Goal: Transaction & Acquisition: Purchase product/service

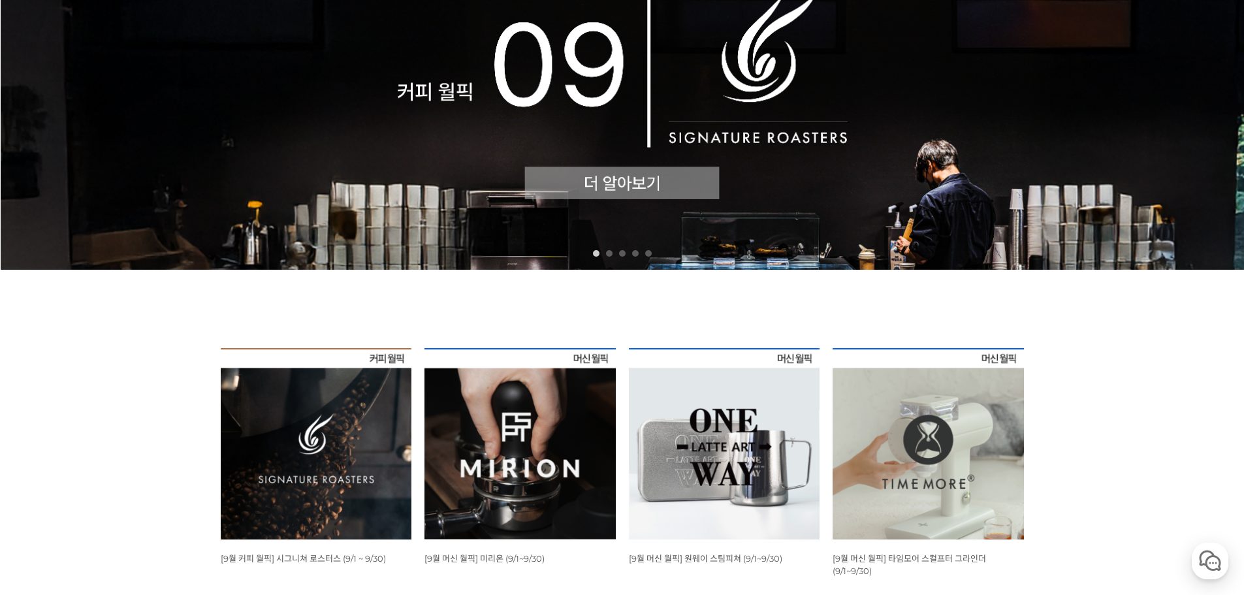
scroll to position [457, 0]
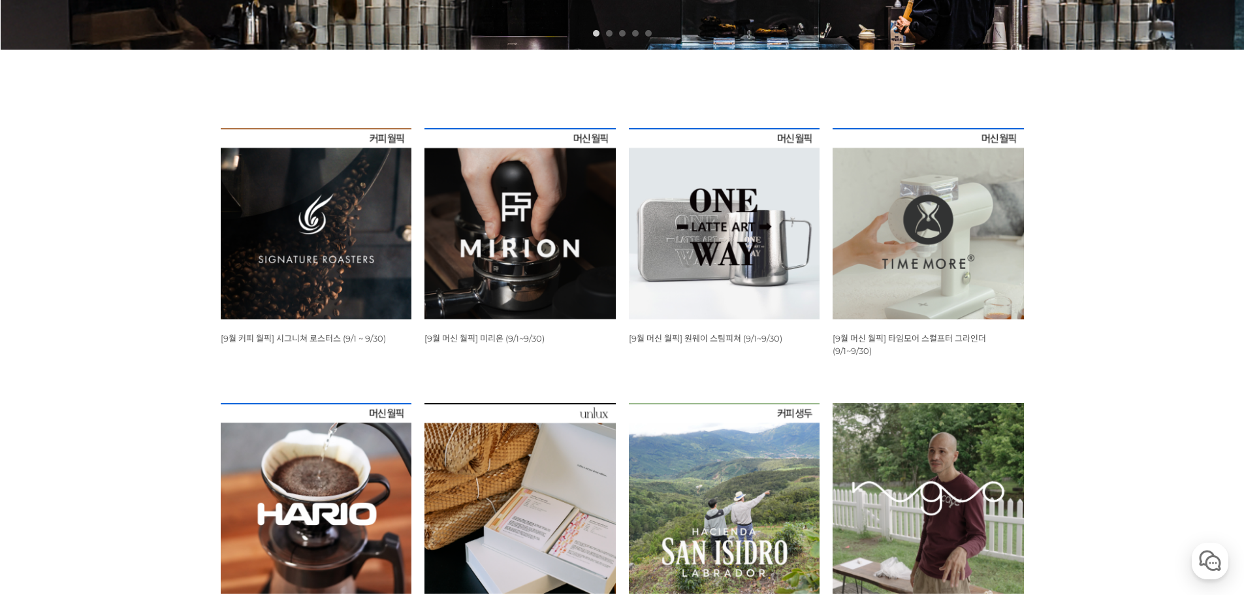
click at [252, 235] on img at bounding box center [316, 223] width 191 height 191
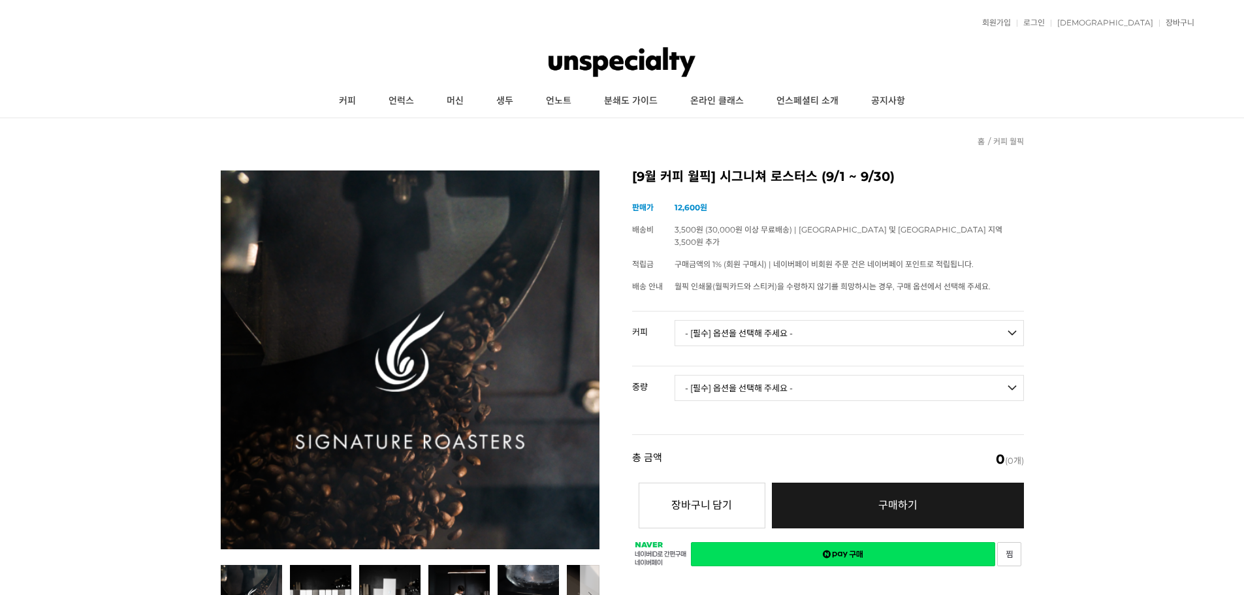
drag, startPoint x: 770, startPoint y: 296, endPoint x: 777, endPoint y: 302, distance: 8.8
click at [773, 297] on div "[9월 커피 월픽] 시그니쳐 로스터스 (9/1 ~ 9/30) (해외배송 가능 상품) 기본 정보 상품명 [9월 커피 월픽] 시그니쳐 로스터스 (…" at bounding box center [828, 371] width 392 height 403
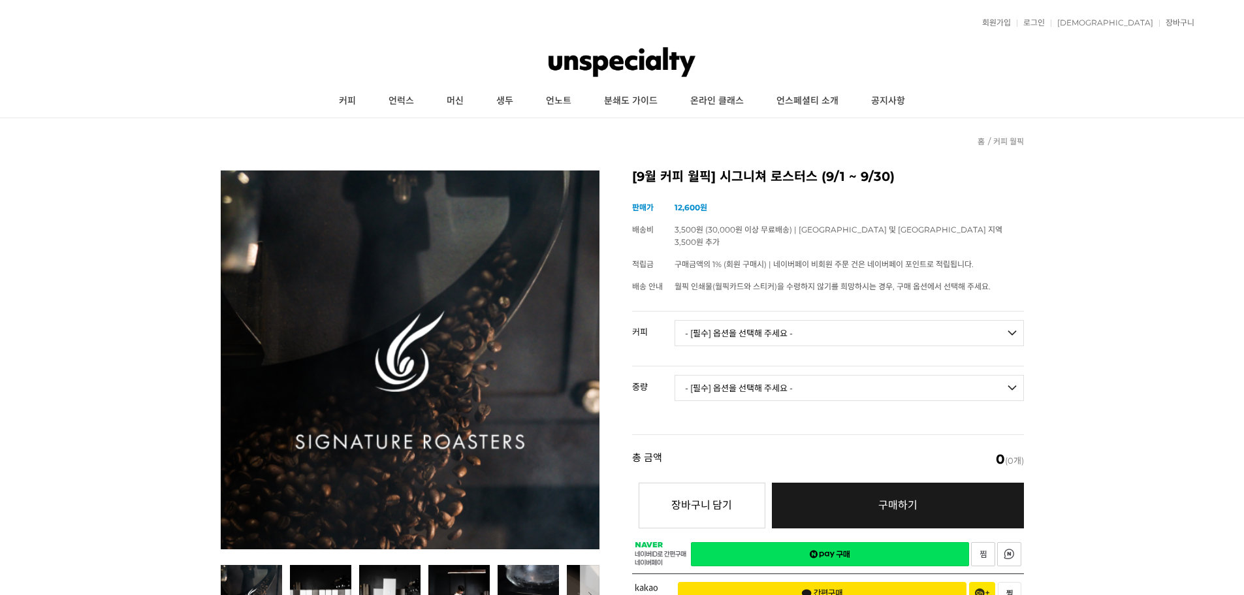
click at [775, 320] on select "- [필수] 옵션을 선택해 주세요 - ------------------- 언스페셜티 분쇄도 가이드 종이(주문 1건당 최대 1개 제공) 월픽 인…" at bounding box center [849, 333] width 349 height 26
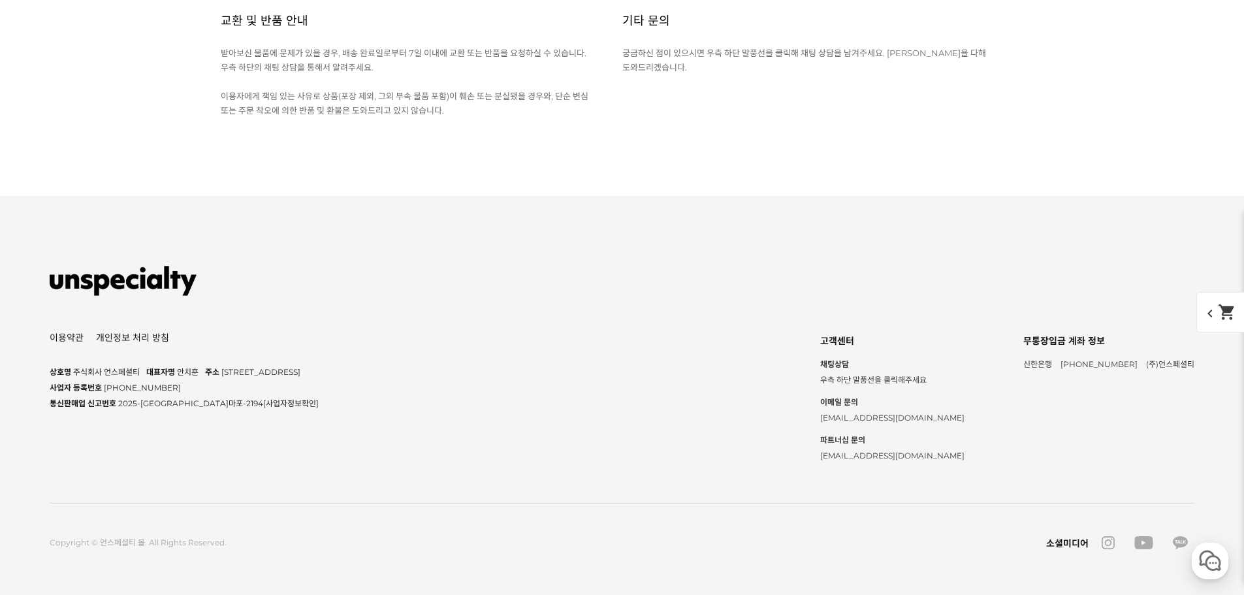
scroll to position [5617, 0]
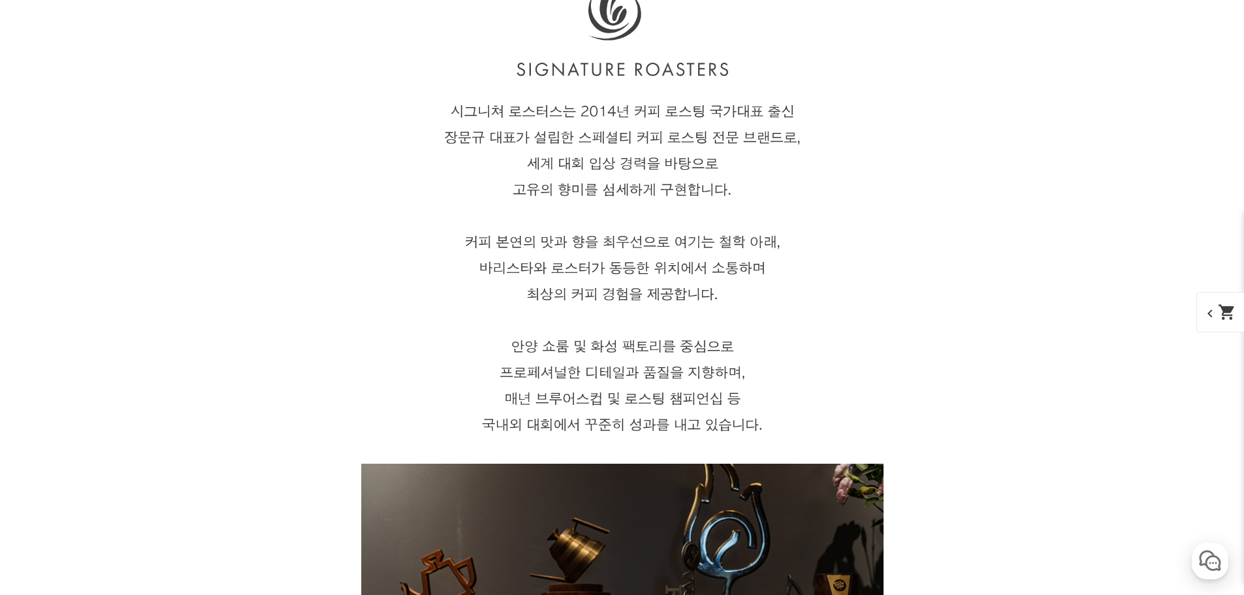
scroll to position [0, 0]
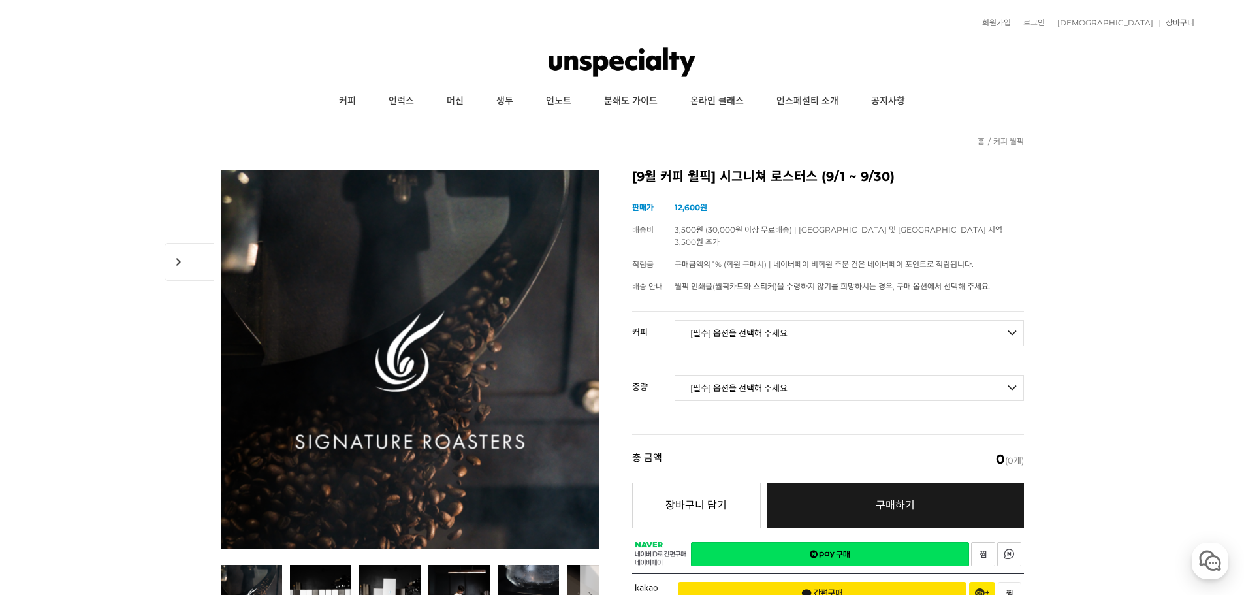
click at [856, 320] on select "- [필수] 옵션을 선택해 주세요 - ------------------- 언스페셜티 분쇄도 가이드 종이(주문 1건당 최대 1개 제공) 월픽 인…" at bounding box center [849, 333] width 349 height 26
select select "#25 코스타리카 산 이시드로 게이샤 콜드 퍼먼테이션 내추럴"
click at [675, 320] on select "- [필수] 옵션을 선택해 주세요 - ------------------- 언스페셜티 분쇄도 가이드 종이(주문 1건당 최대 1개 제공) 월픽 인…" at bounding box center [849, 333] width 349 height 26
click at [832, 375] on select "- [필수] 옵션을 선택해 주세요 - ------------------- 100g" at bounding box center [849, 388] width 349 height 26
select select "100g"
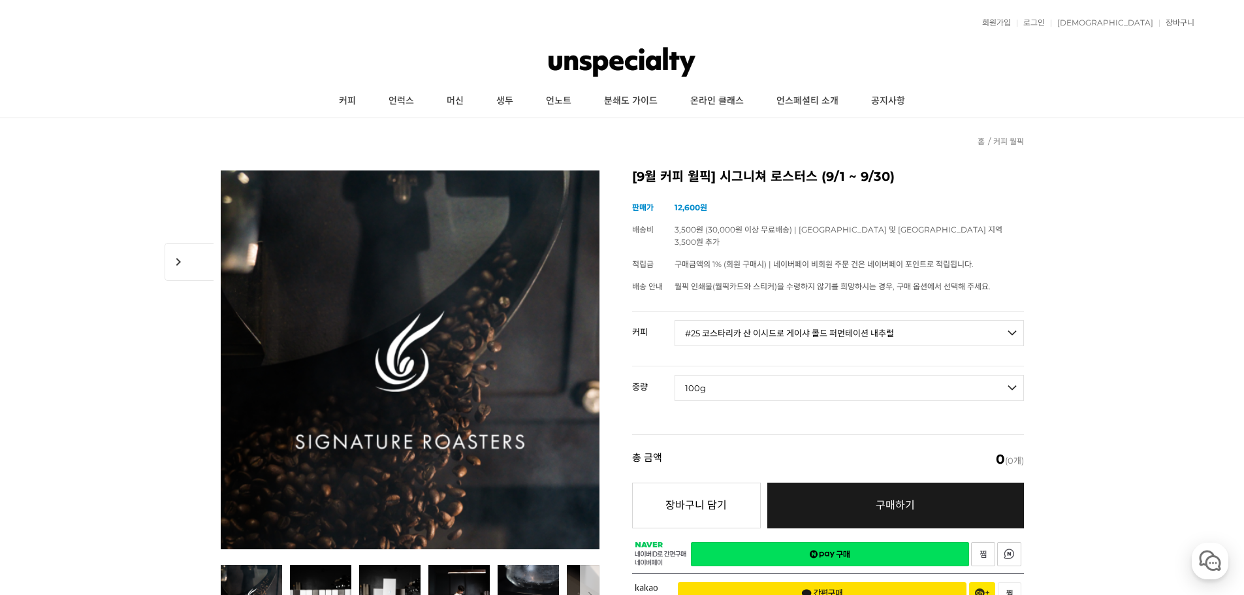
click at [675, 375] on select "- [필수] 옵션을 선택해 주세요 - ------------------- 100g" at bounding box center [849, 388] width 349 height 26
select select "*"
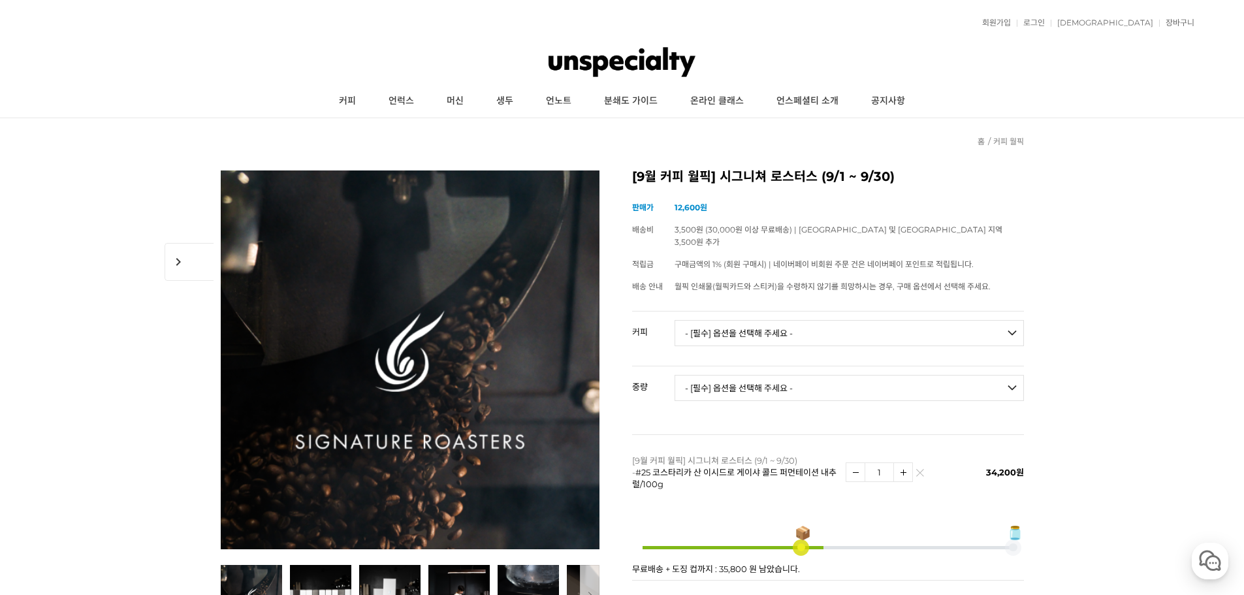
click at [826, 322] on select "- [필수] 옵션을 선택해 주세요 - ------------------- 언스페셜티 분쇄도 가이드 종이(주문 1건당 최대 1개 제공) 월픽 인…" at bounding box center [849, 333] width 349 height 26
select select "[9.8 오픈] #27 에티오피아 곤조베 바샤 베켈레 74158 가토 리버 콜드 퍼먼테이션 내추럴 10 days"
click at [675, 320] on select "- [필수] 옵션을 선택해 주세요 - ------------------- 언스페셜티 분쇄도 가이드 종이(주문 1건당 최대 1개 제공) 월픽 인…" at bounding box center [849, 333] width 349 height 26
click at [859, 375] on select "- [필수] 옵션을 선택해 주세요 - ------------------- 100g" at bounding box center [849, 388] width 349 height 26
select select "100g"
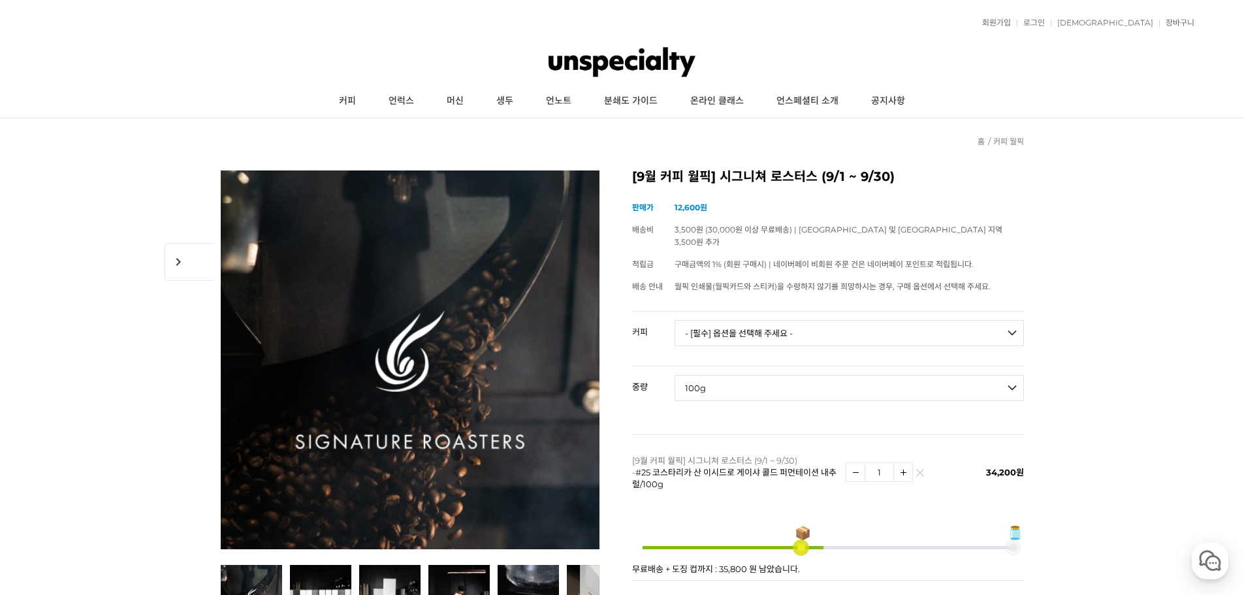
click at [675, 375] on select "- [필수] 옵션을 선택해 주세요 - ------------------- 100g" at bounding box center [849, 388] width 349 height 26
select select "*"
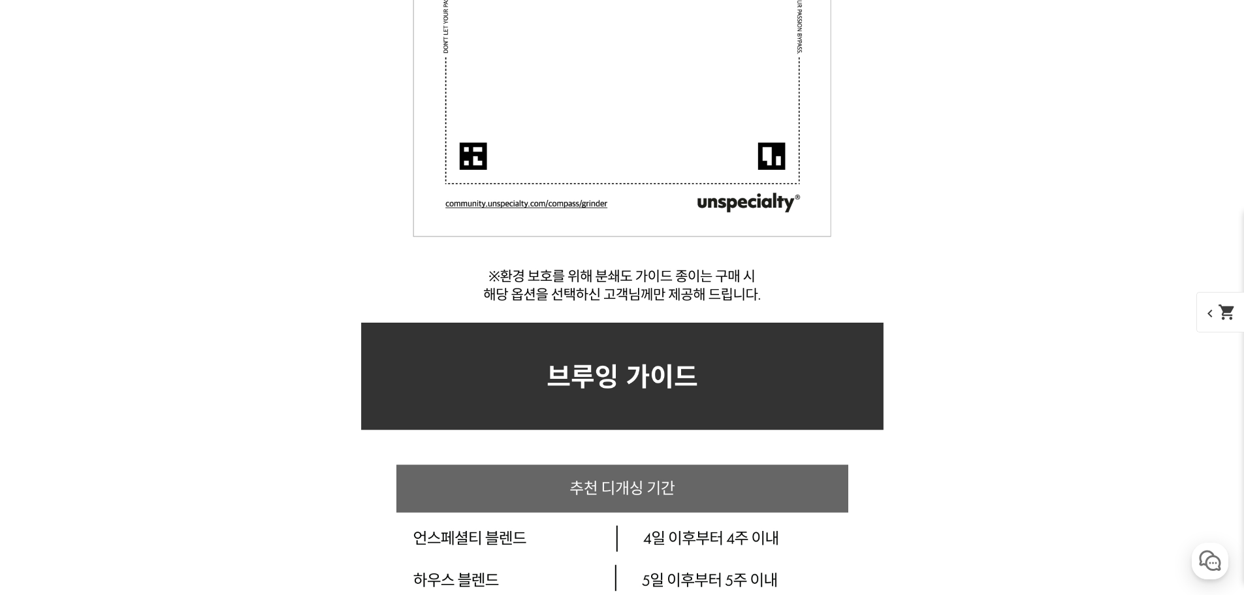
scroll to position [8816, 0]
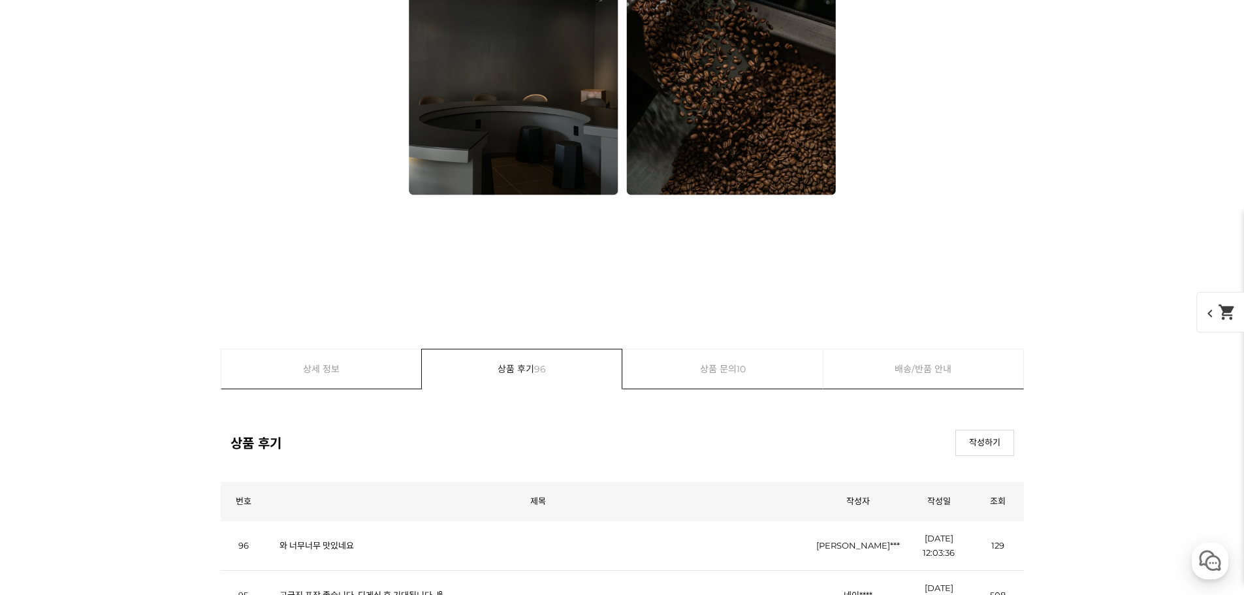
drag, startPoint x: 1075, startPoint y: 516, endPoint x: 1065, endPoint y: 470, distance: 46.8
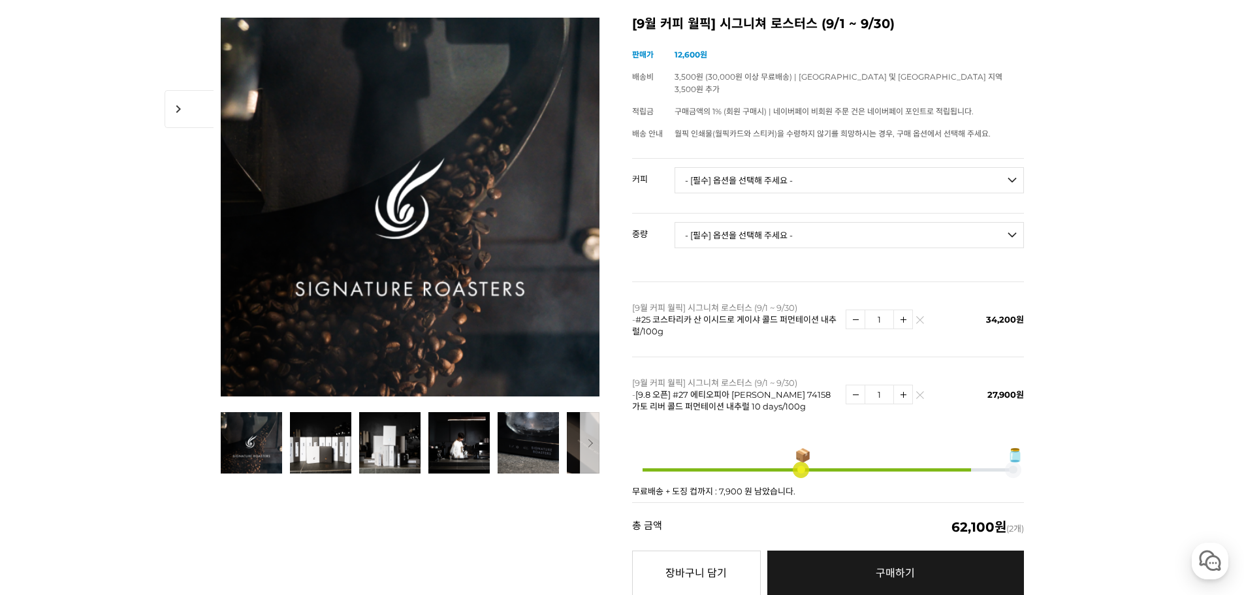
scroll to position [327, 0]
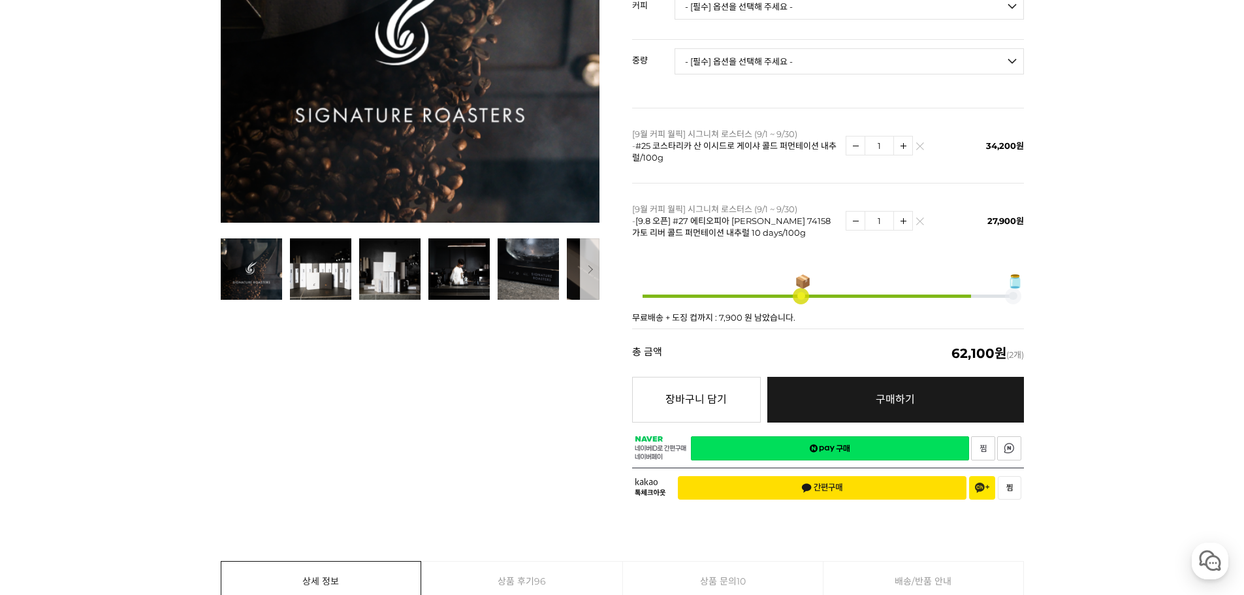
click at [911, 393] on span "구매하기" at bounding box center [895, 399] width 39 height 12
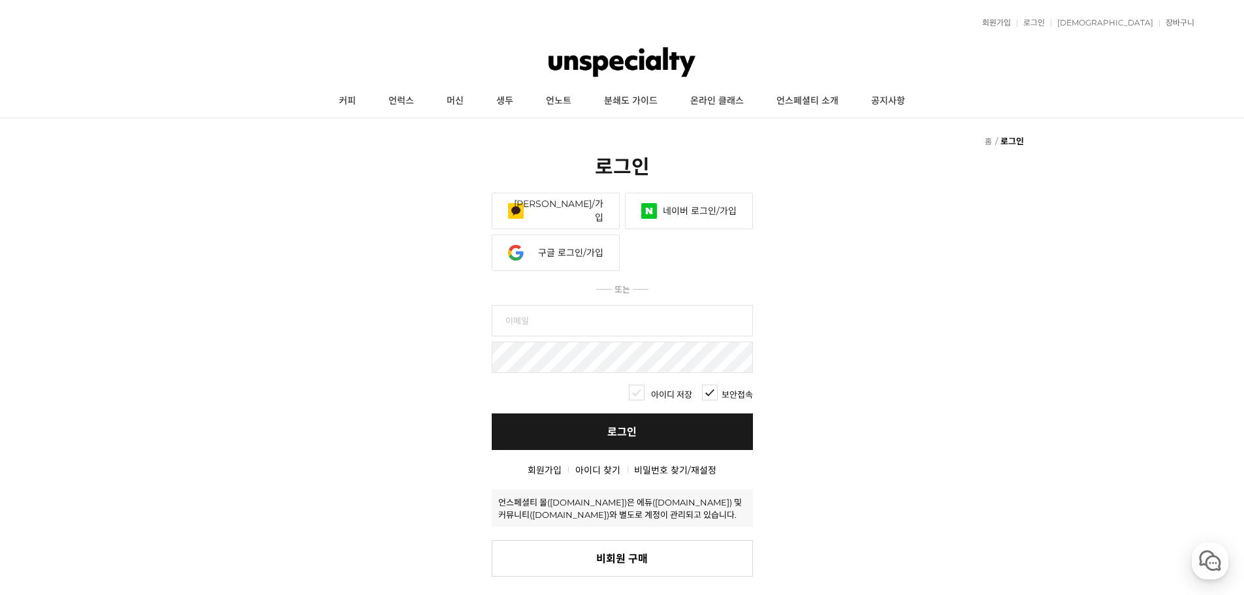
type input "variety1211@naver.com"
click at [637, 393] on input "아이디 저장" at bounding box center [637, 393] width 16 height 16
checkbox input "true"
click at [636, 428] on link "로그인" at bounding box center [622, 431] width 261 height 37
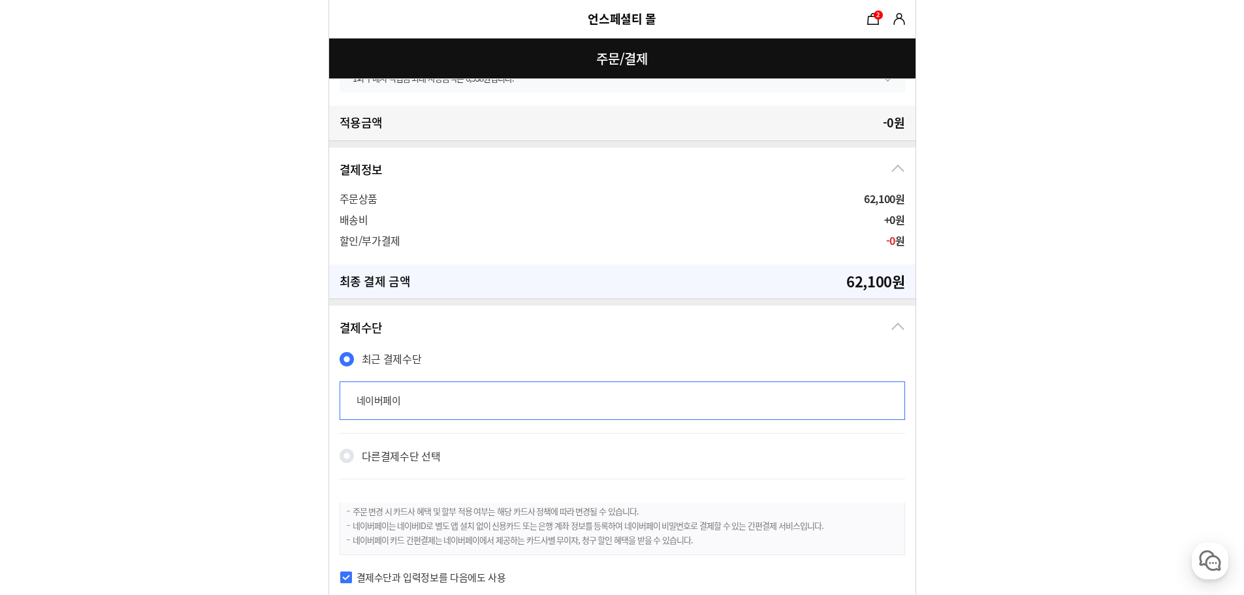
scroll to position [834, 0]
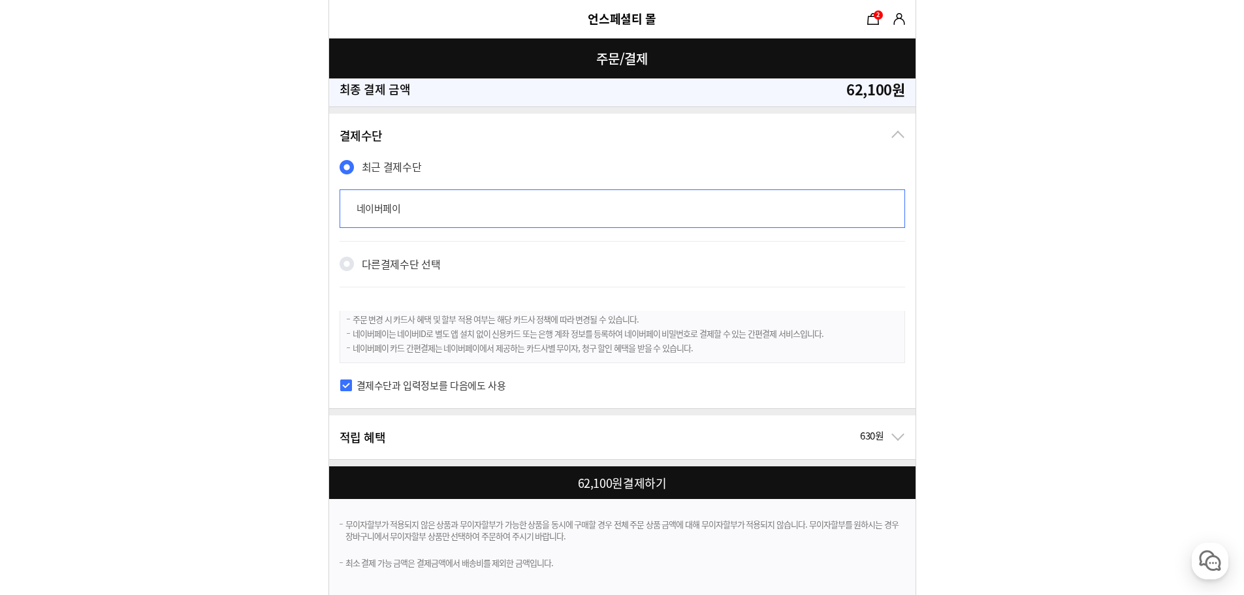
click at [632, 481] on div at bounding box center [625, 482] width 592 height 33
checkbox input "true"
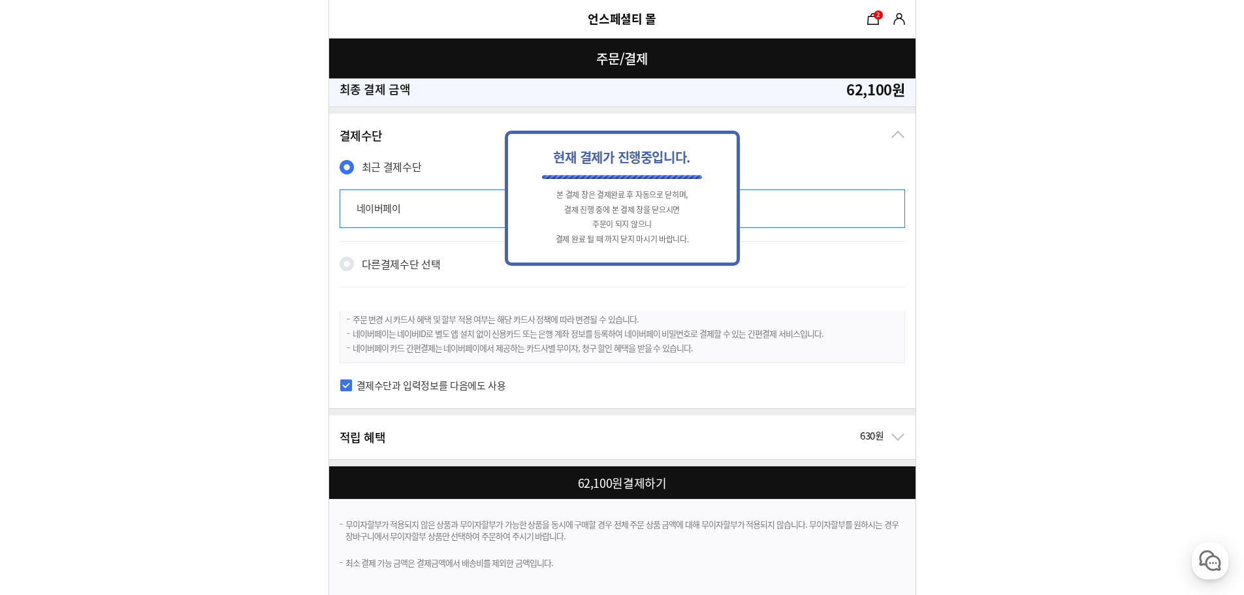
scroll to position [0, 0]
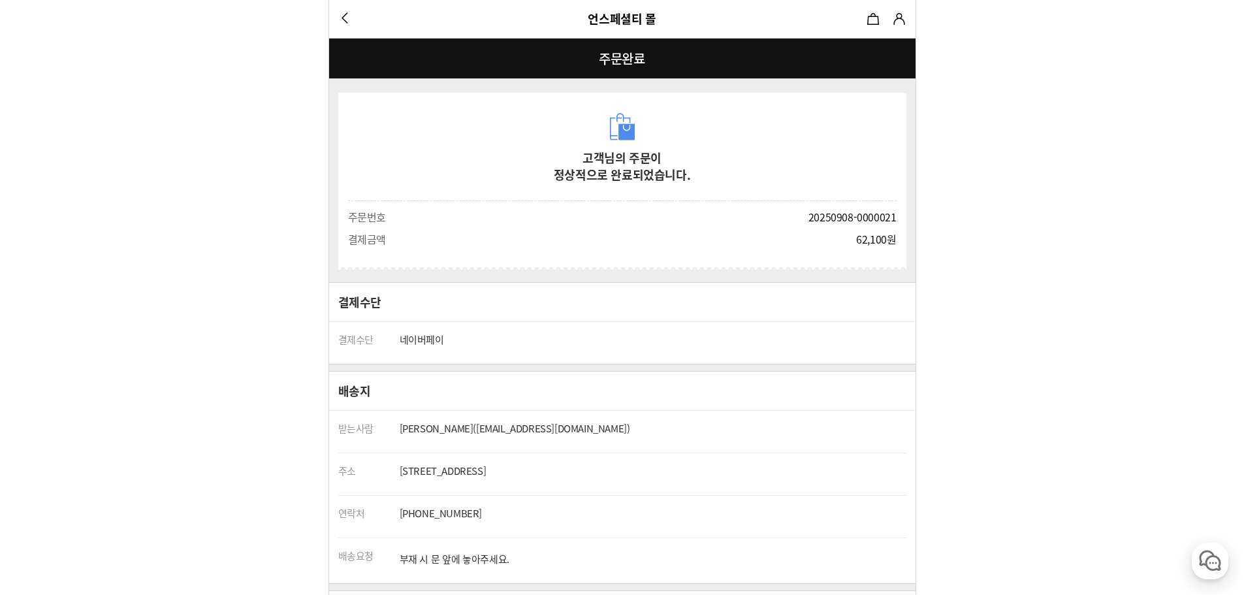
click at [899, 18] on link "마이쇼핑" at bounding box center [900, 19] width 20 height 20
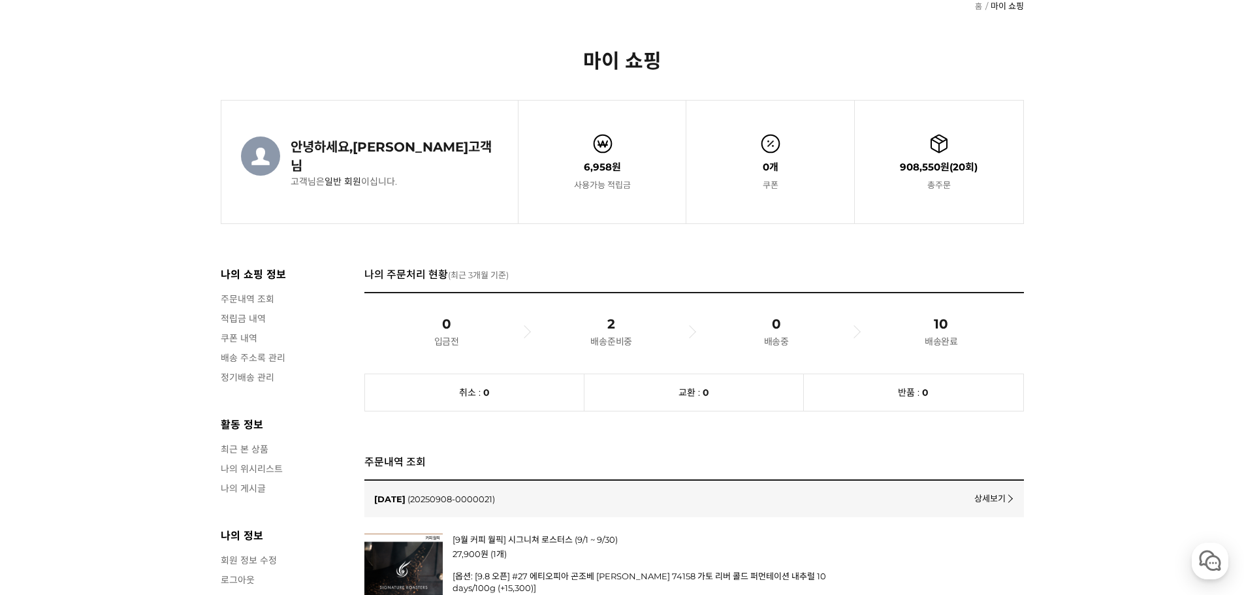
scroll to position [131, 0]
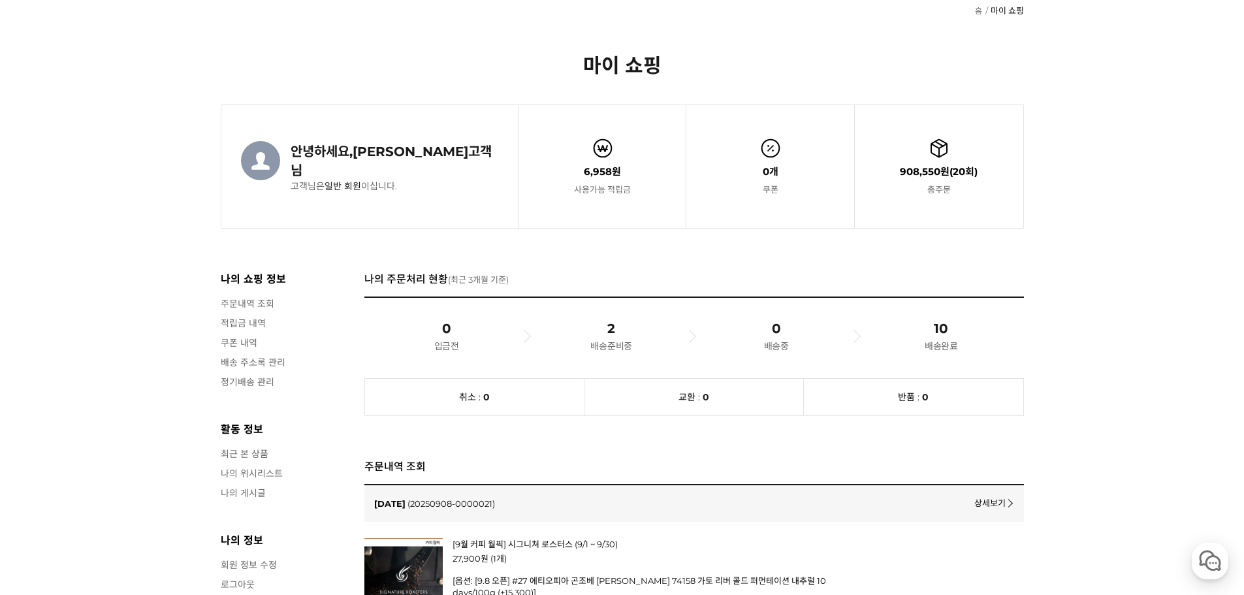
click at [253, 303] on link "주문내역 조회" at bounding box center [286, 303] width 131 height 13
click at [944, 167] on span "908,550원" at bounding box center [925, 171] width 50 height 12
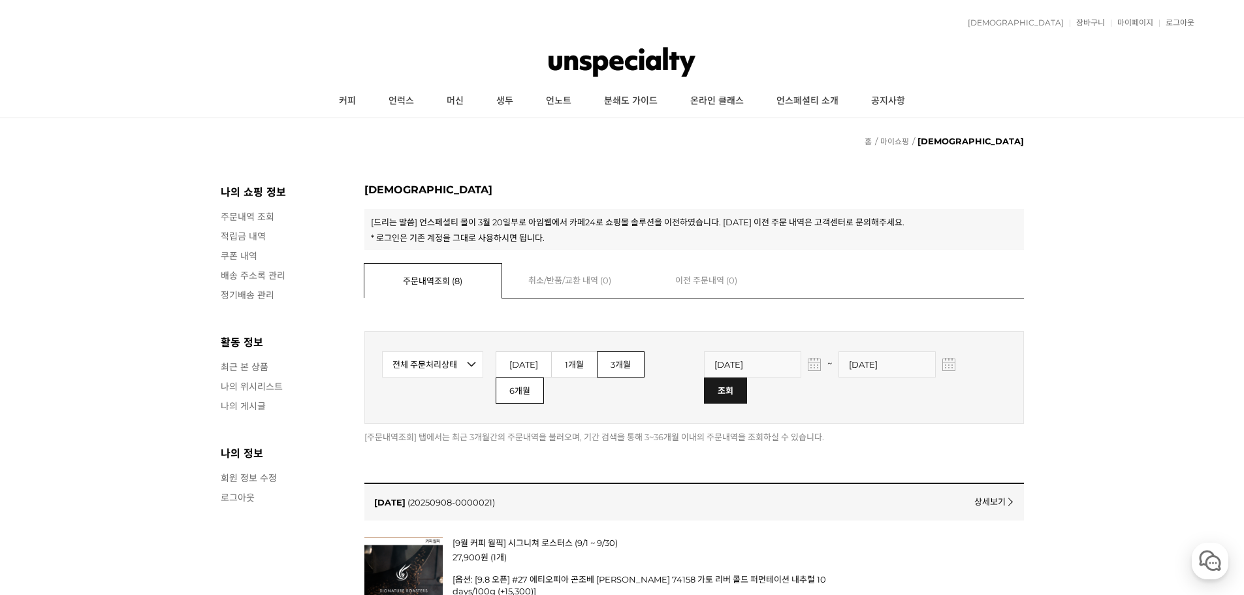
click at [544, 377] on link "6개월" at bounding box center [520, 390] width 48 height 26
type input "2025-03-12"
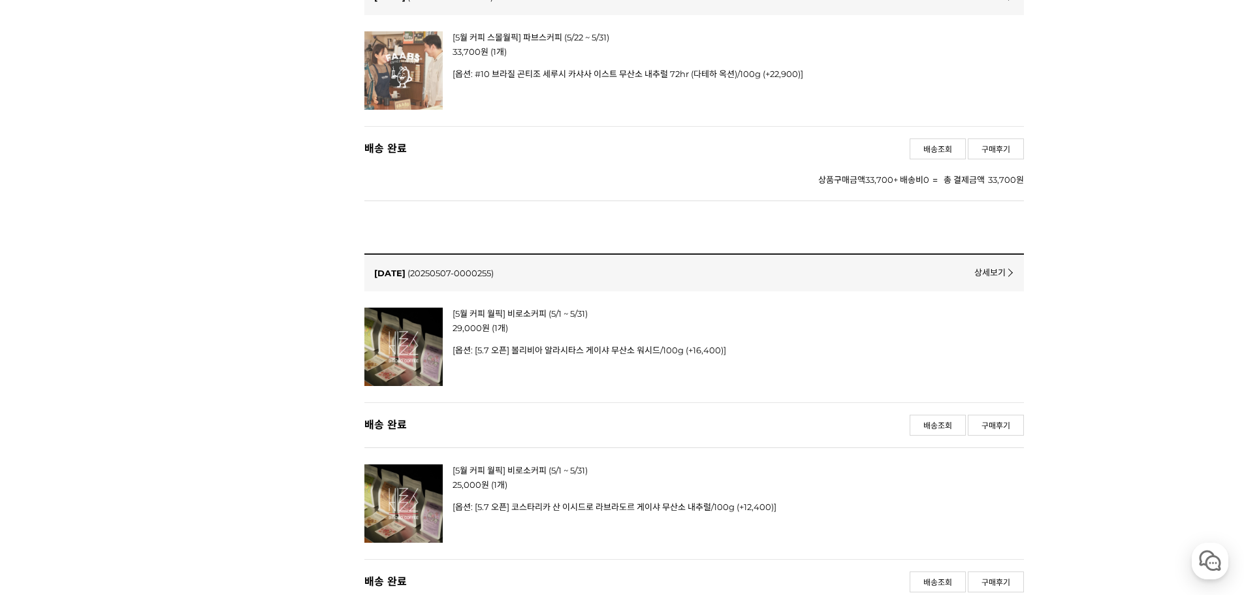
scroll to position [3853, 0]
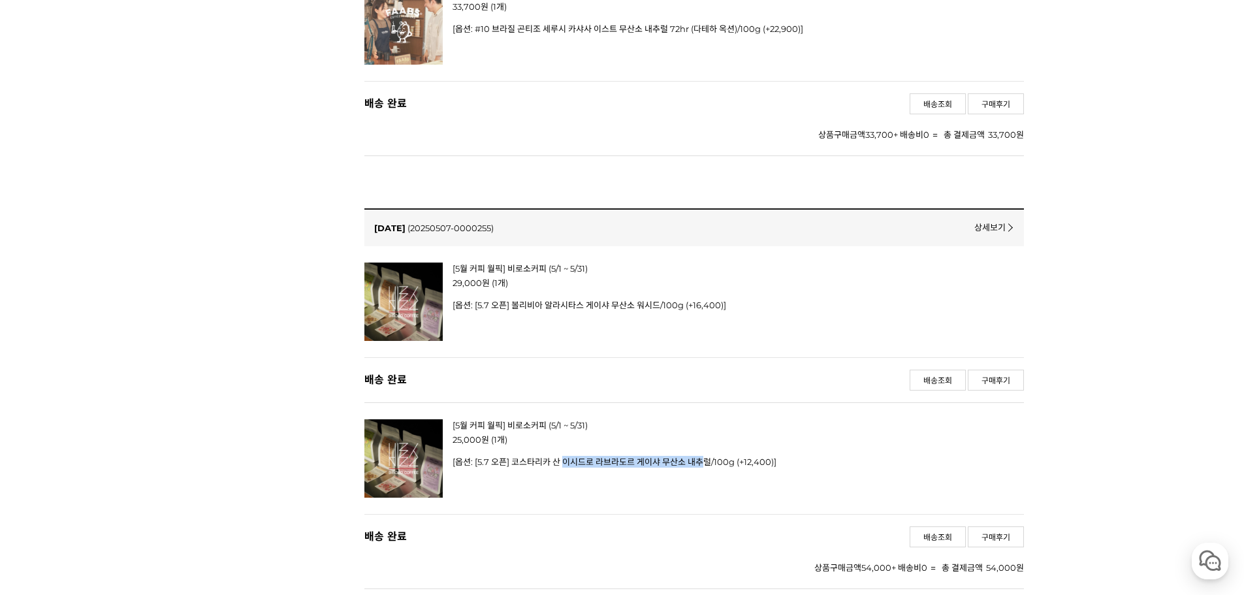
drag, startPoint x: 598, startPoint y: 440, endPoint x: 708, endPoint y: 446, distance: 110.5
click at [708, 446] on div "[5월 커피 월픽] 비로소커피 (5/1 ~ 5/31) 25,000 원 (1개) 무이자할부 상품 [옵션: [5.7 오픈] 코스타리카 산 이시드로…" at bounding box center [657, 458] width 408 height 78
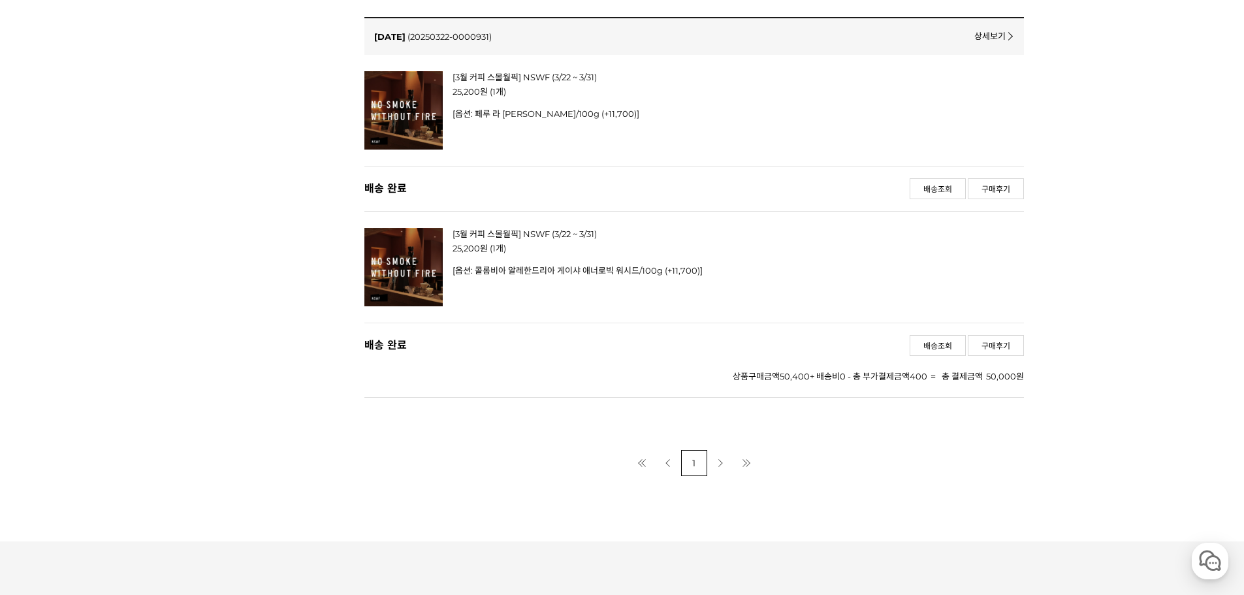
scroll to position [5635, 0]
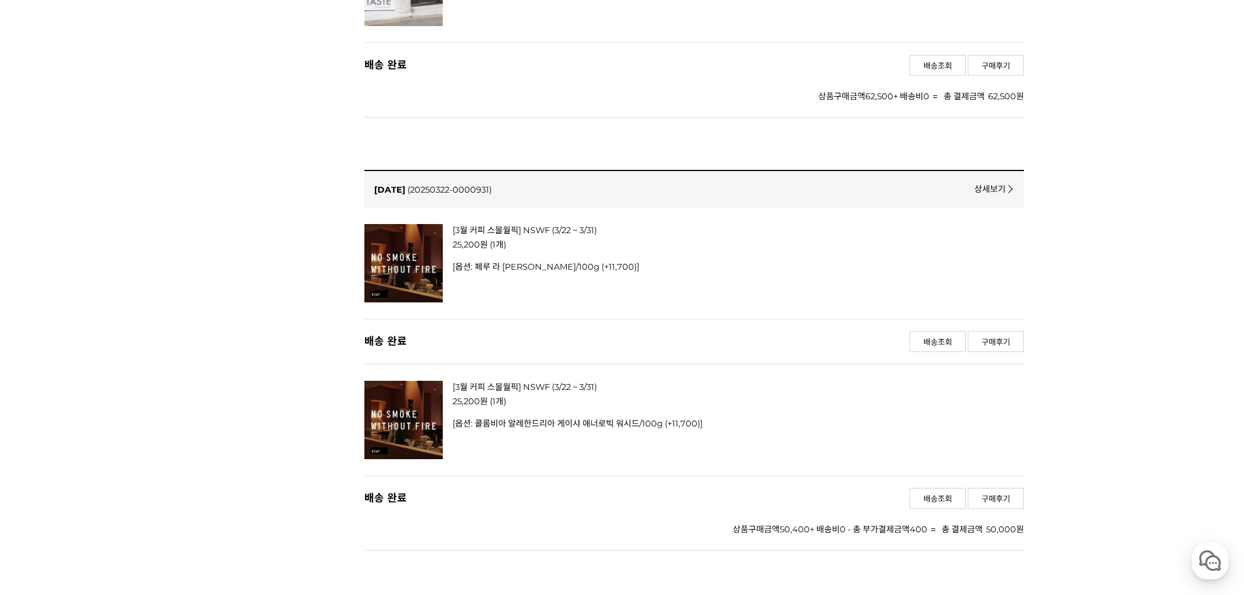
drag, startPoint x: 876, startPoint y: 457, endPoint x: 773, endPoint y: 184, distance: 291.6
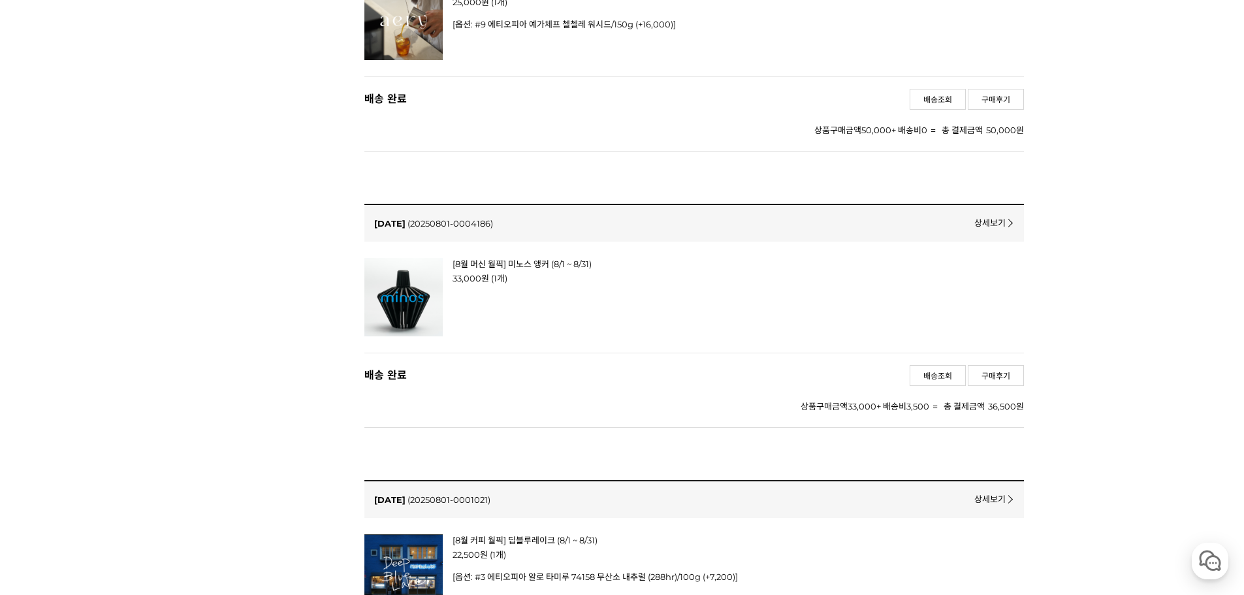
scroll to position [0, 0]
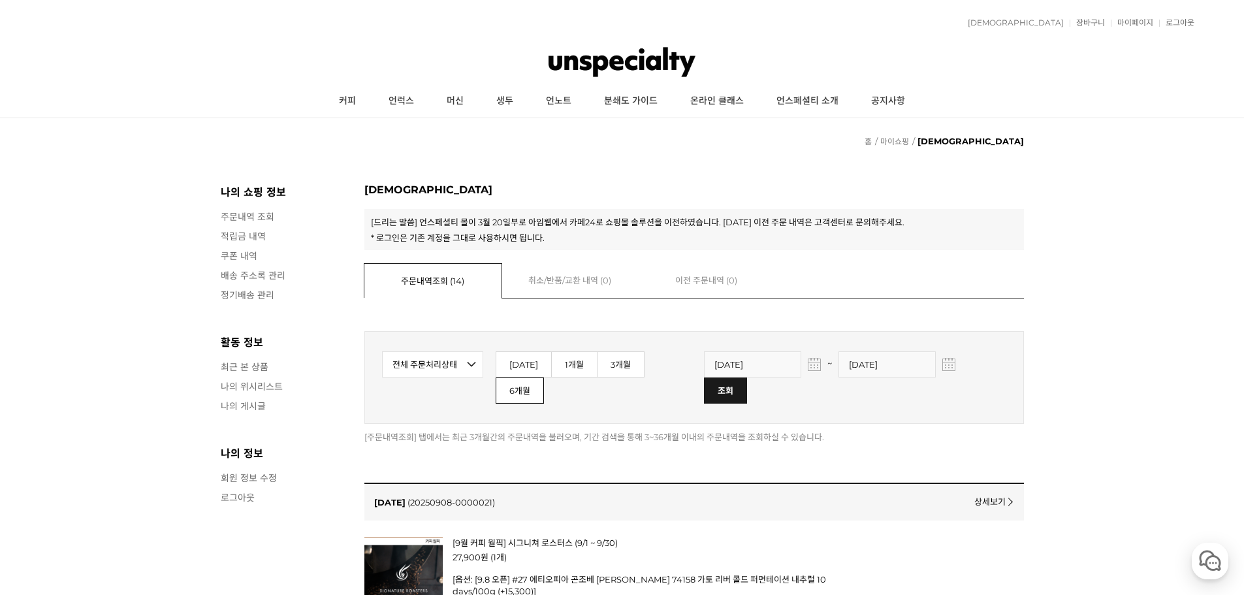
click at [810, 368] on img "button" at bounding box center [814, 363] width 9 height 9
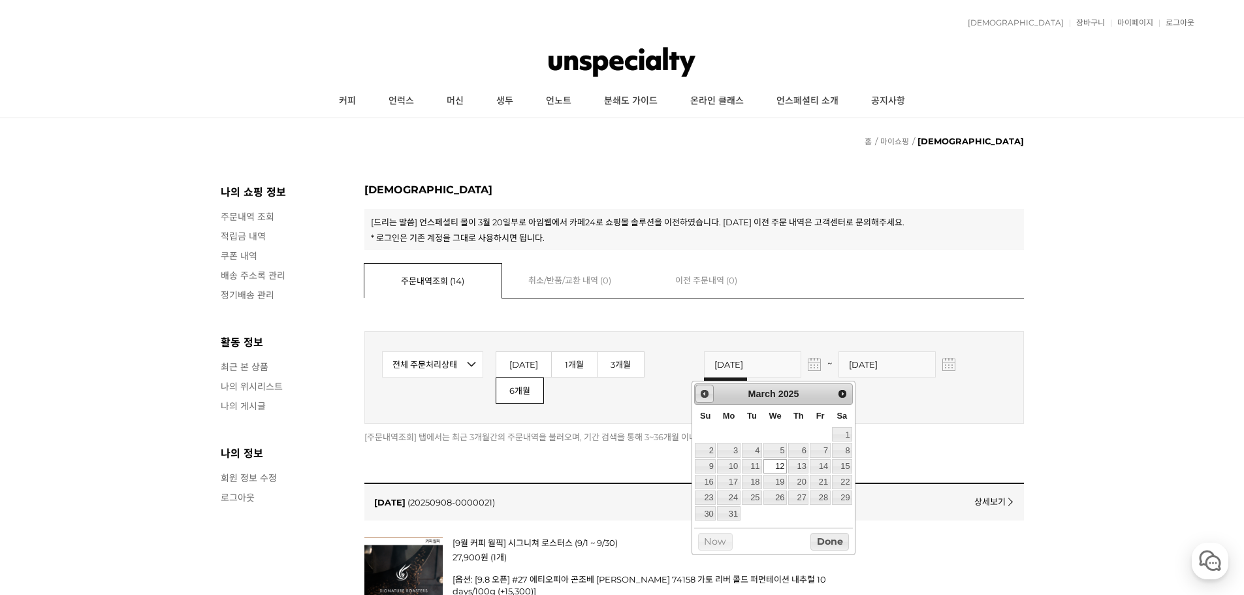
click at [703, 394] on span "Prev" at bounding box center [704, 394] width 10 height 10
click at [780, 434] on link "1" at bounding box center [775, 434] width 24 height 14
type input "[DATE]"
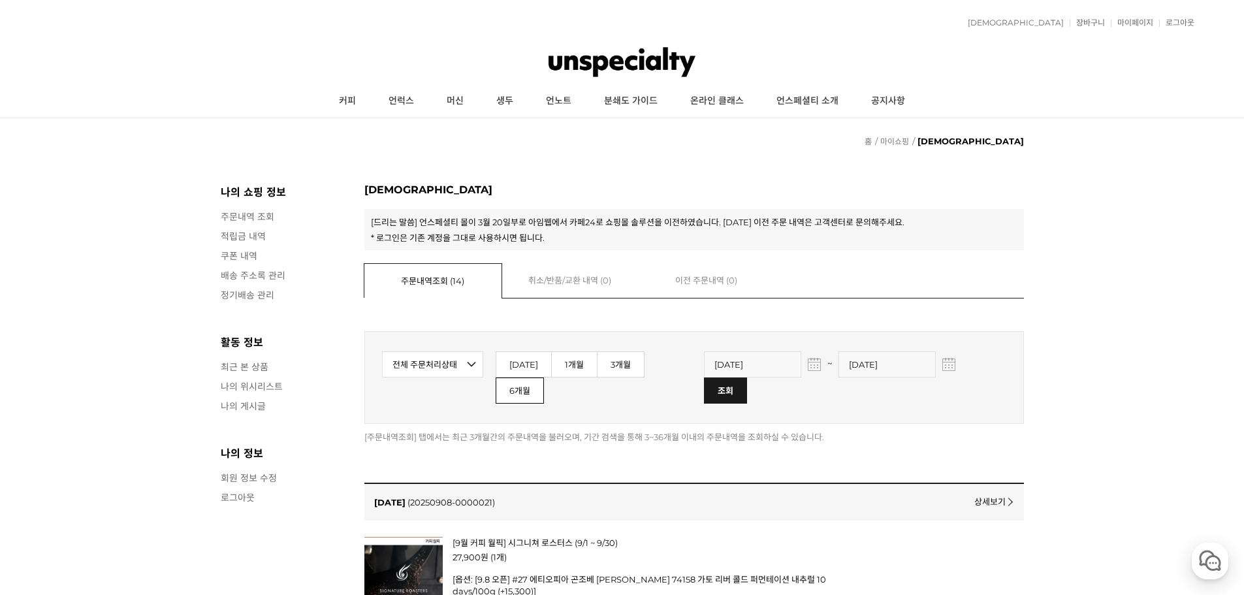
click at [746, 377] on input "image" at bounding box center [725, 389] width 42 height 25
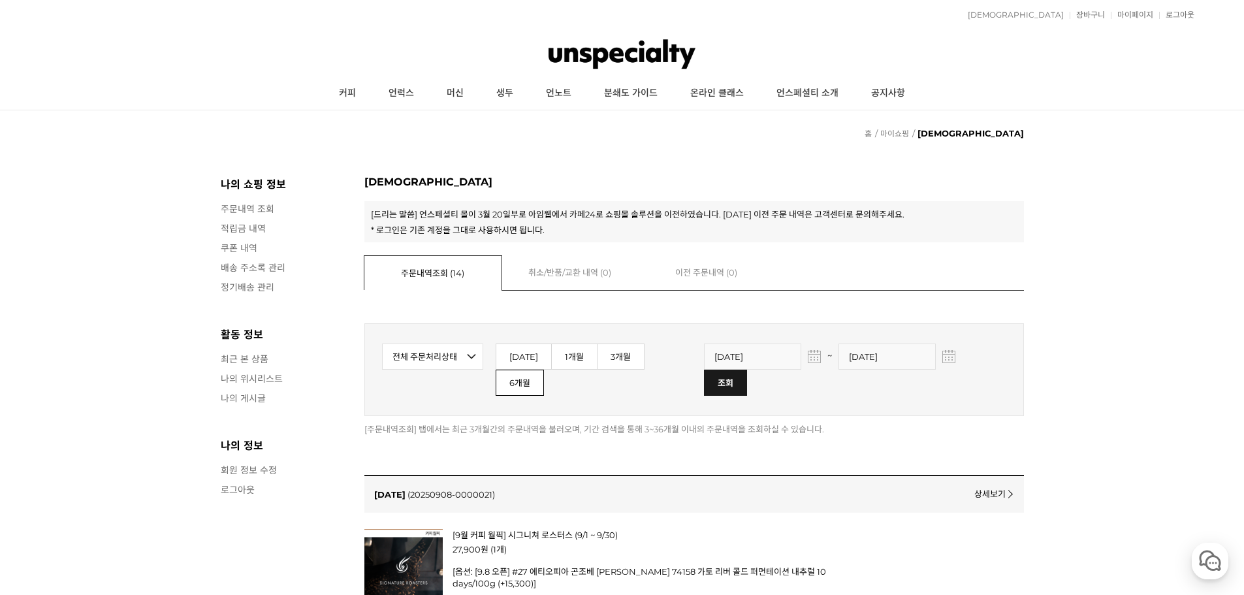
scroll to position [210, 0]
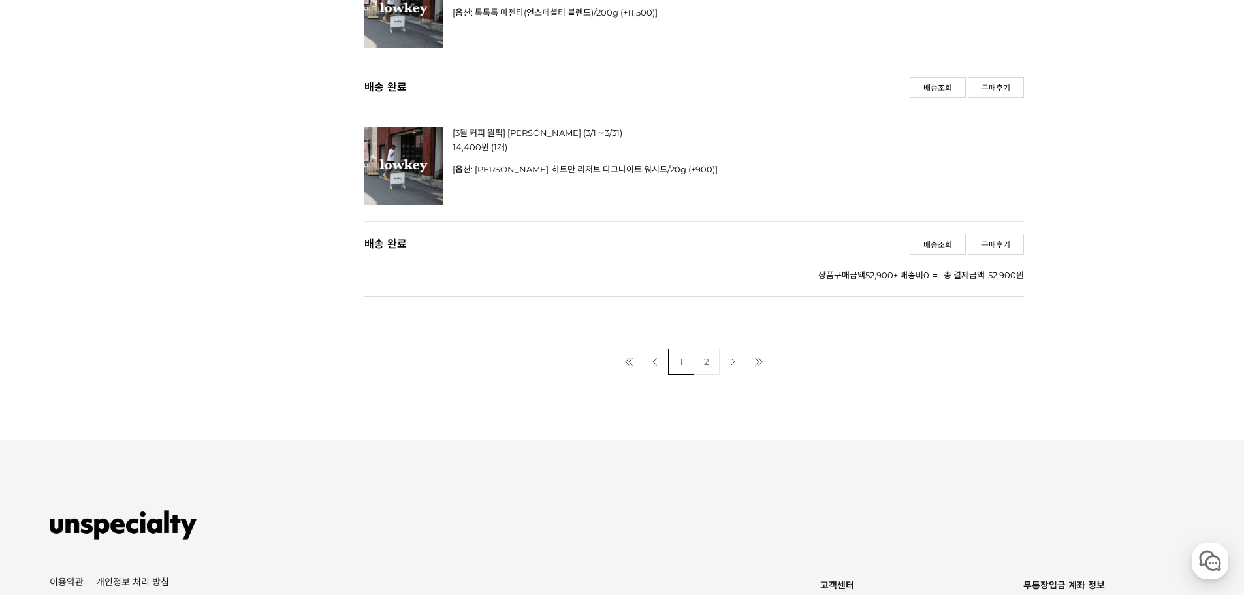
scroll to position [6364, 0]
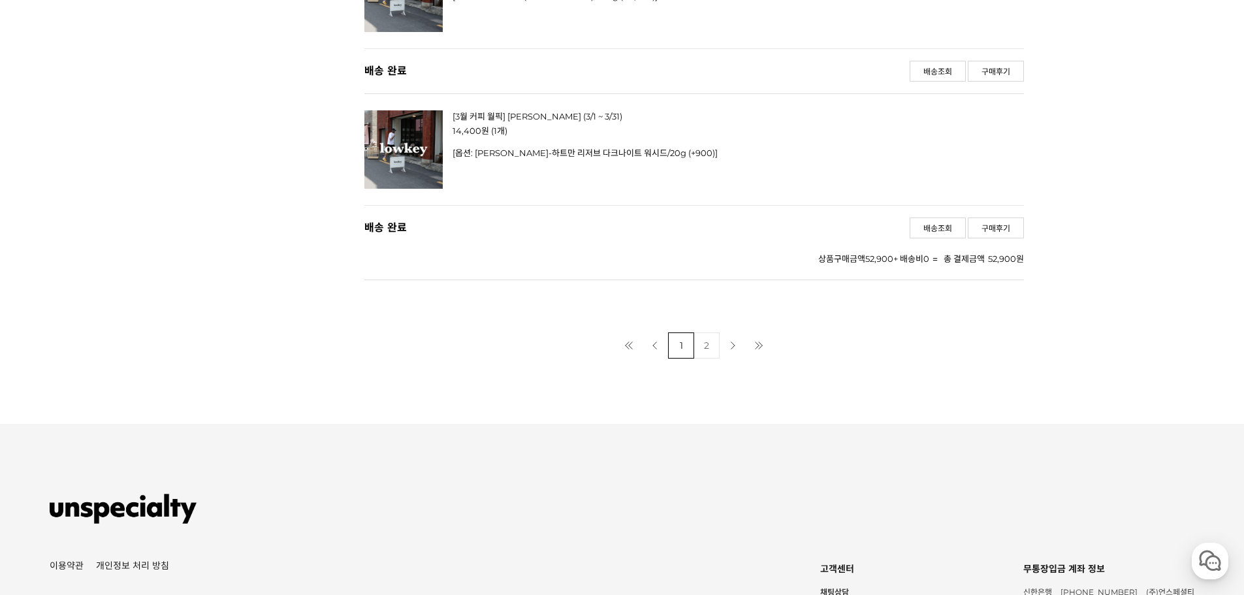
click at [709, 332] on link "2" at bounding box center [707, 345] width 26 height 26
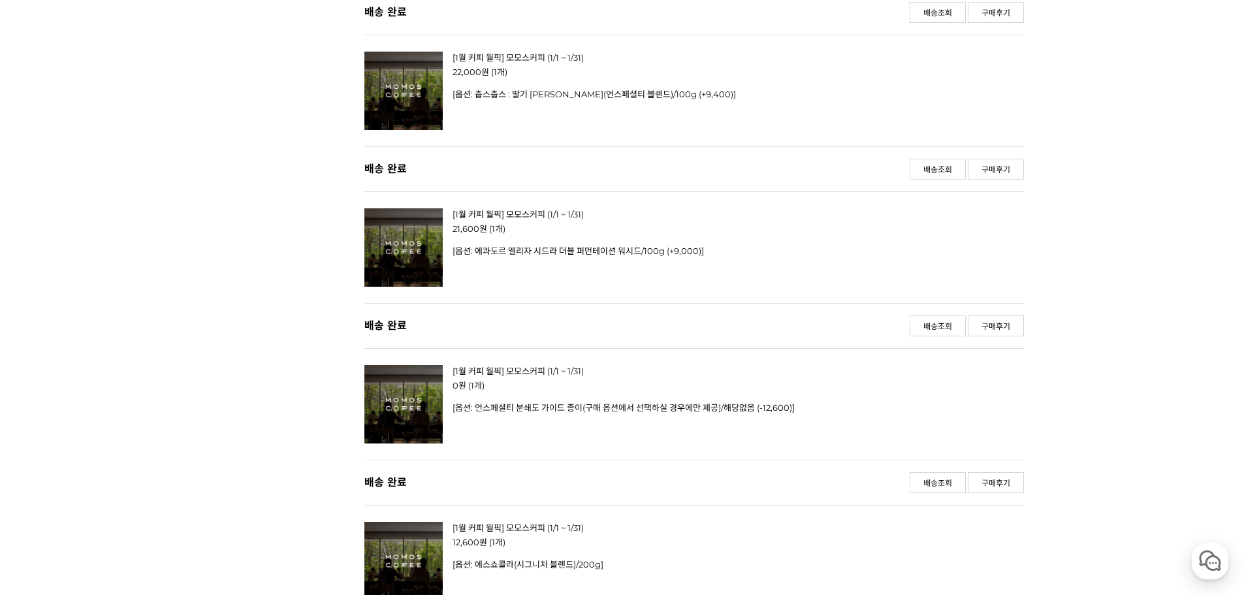
scroll to position [1502, 0]
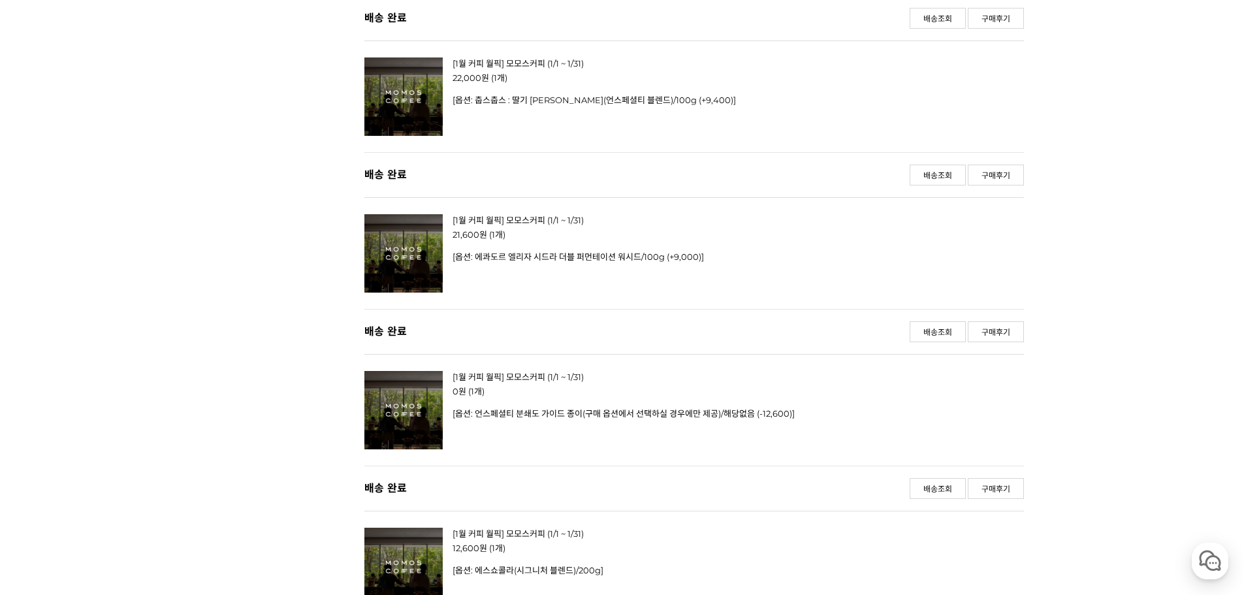
click at [502, 355] on div "[1월 커피 월픽] 모모스커피 (1/1 ~ 1/31) 0 원 (1개) 무이자할부 상품 [옵션: 언스페셜티 분쇄도 가이드 종이(구매 옵션에서 선…" at bounding box center [694, 410] width 660 height 111
click at [500, 372] on link "[1월 커피 월픽] 모모스커피 (1/1 ~ 1/31)" at bounding box center [518, 377] width 131 height 10
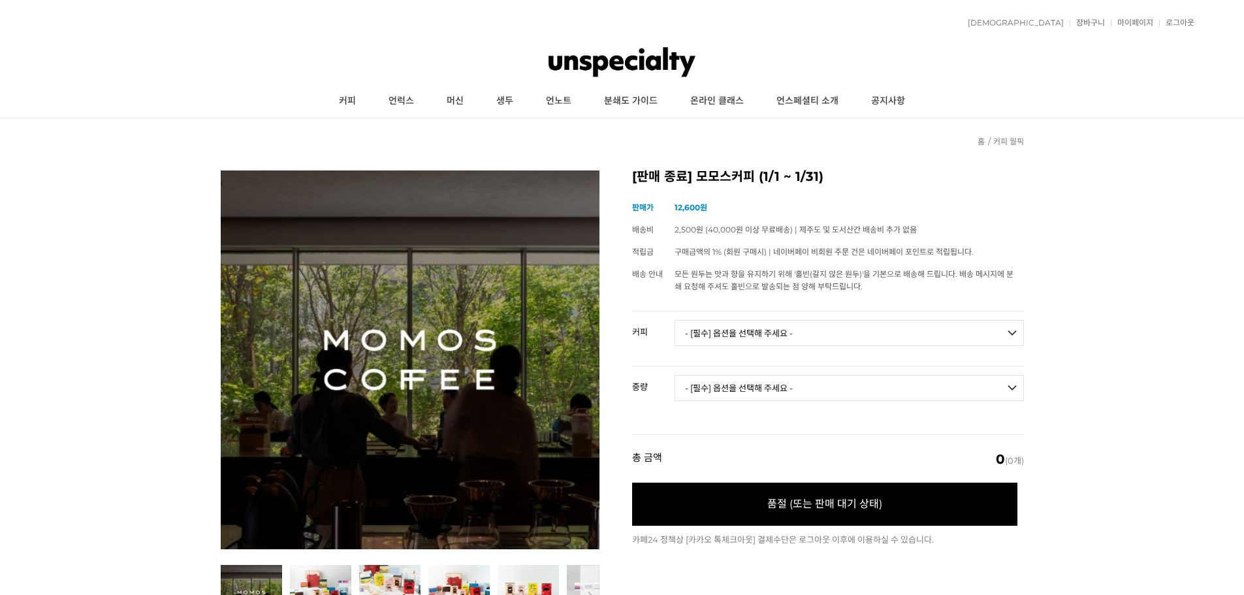
click at [769, 323] on select "- [필수] 옵션을 선택해 주세요 - ------------------- 언스페셜티 분쇄도 가이드 종이(구매 옵션에서 선택하실 경우에만 제공)…" at bounding box center [849, 333] width 349 height 26
